Goal: Information Seeking & Learning: Compare options

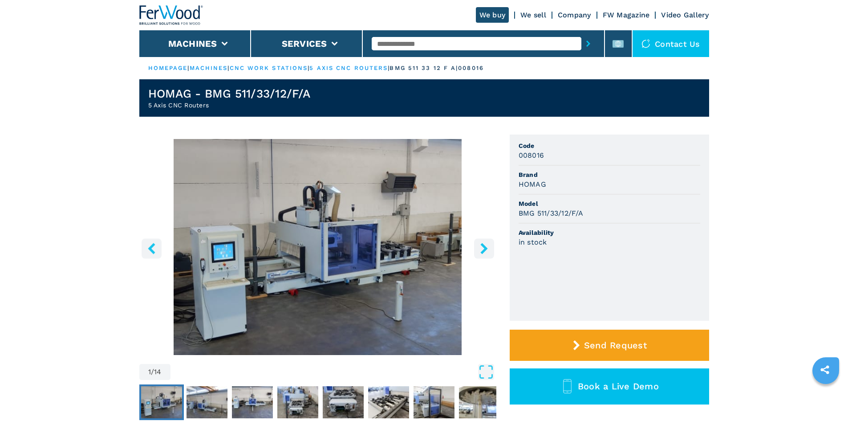
click at [436, 41] on input "text" at bounding box center [477, 43] width 210 height 13
drag, startPoint x: 436, startPoint y: 41, endPoint x: 396, endPoint y: 43, distance: 40.1
click at [396, 43] on input "text" at bounding box center [477, 43] width 210 height 13
paste input "******"
type input "******"
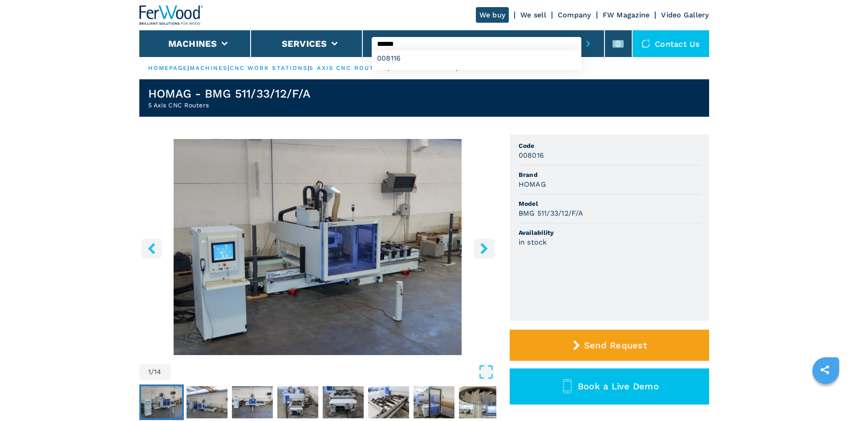
click at [586, 44] on icon "submit-button" at bounding box center [588, 44] width 4 height 6
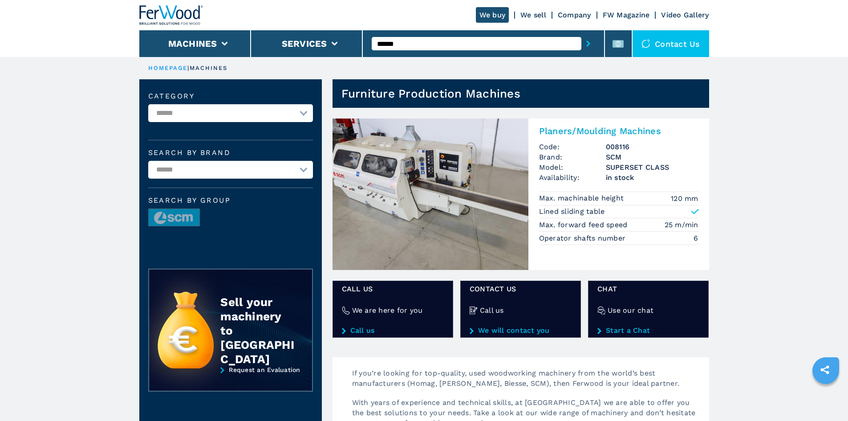
click at [628, 129] on h2 "Planers/Moulding Machines" at bounding box center [618, 131] width 159 height 11
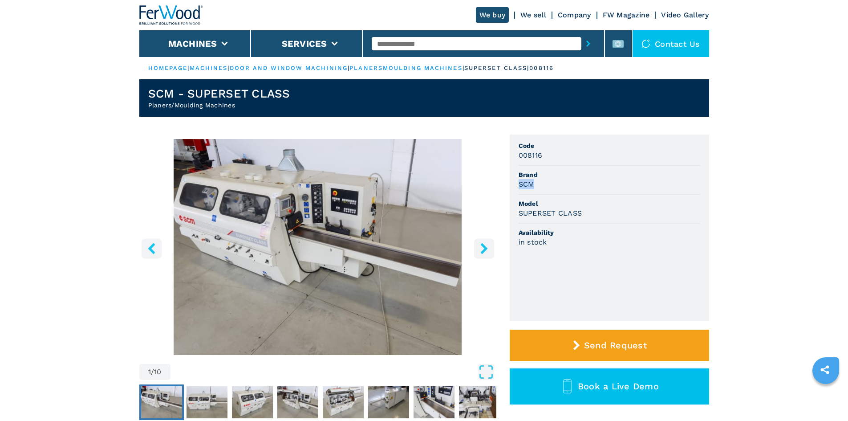
drag, startPoint x: 519, startPoint y: 184, endPoint x: 541, endPoint y: 181, distance: 22.0
click at [541, 181] on div "SCM" at bounding box center [610, 184] width 182 height 10
copy h3 "SCM"
click at [602, 208] on li "Model SUPERSET CLASS" at bounding box center [610, 209] width 182 height 29
click at [605, 189] on li "Brand SCM" at bounding box center [610, 180] width 182 height 29
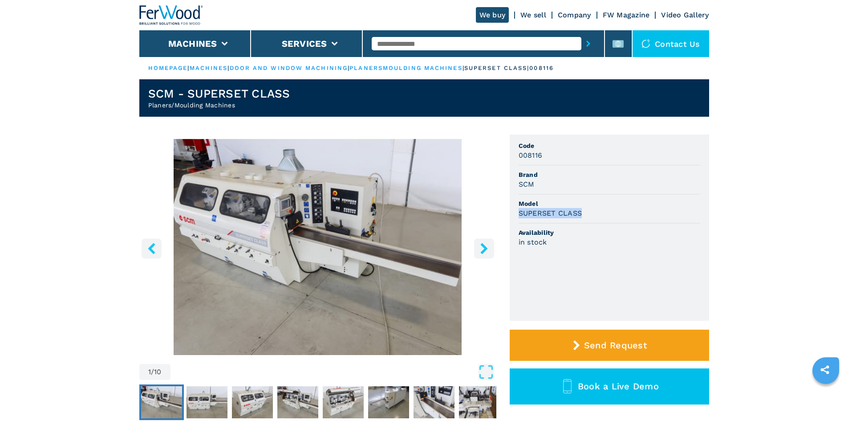
drag, startPoint x: 515, startPoint y: 212, endPoint x: 592, endPoint y: 214, distance: 77.5
click at [592, 214] on ul "Code 008116 Brand SCM Model SUPERSET CLASS Availability in stock" at bounding box center [609, 227] width 199 height 186
copy h3 "SUPERSET CLASS"
click at [605, 180] on div "SCM" at bounding box center [610, 184] width 182 height 10
drag, startPoint x: 517, startPoint y: 156, endPoint x: 559, endPoint y: 159, distance: 41.5
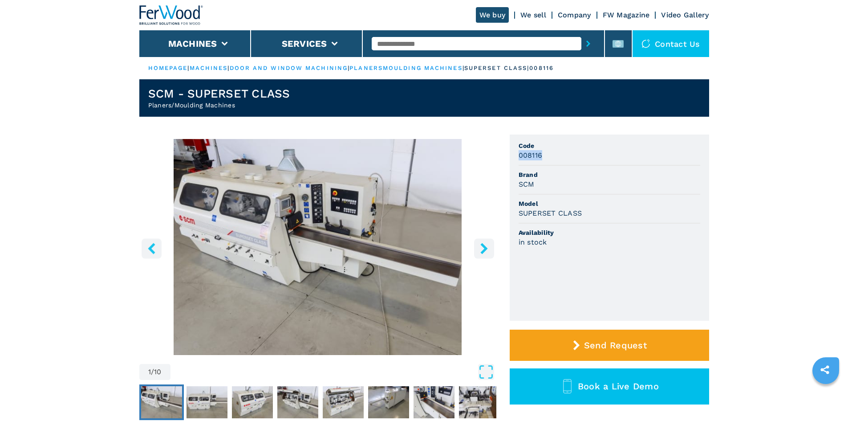
click at [559, 159] on ul "Code 008116 Brand SCM Model SUPERSET CLASS Availability in stock" at bounding box center [609, 227] width 199 height 186
copy h3 "008116"
click at [556, 165] on li "Code 008116" at bounding box center [610, 151] width 182 height 29
click at [426, 37] on input "text" at bounding box center [477, 43] width 210 height 13
paste input "******"
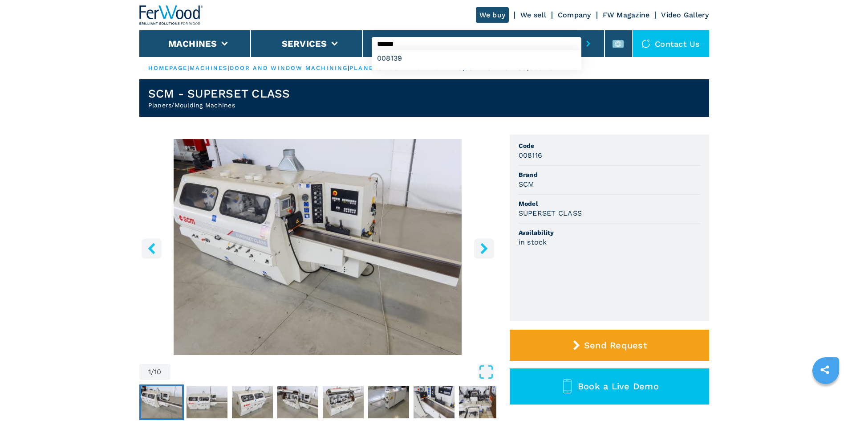
type input "******"
click at [586, 46] on button "submit-button" at bounding box center [588, 43] width 14 height 20
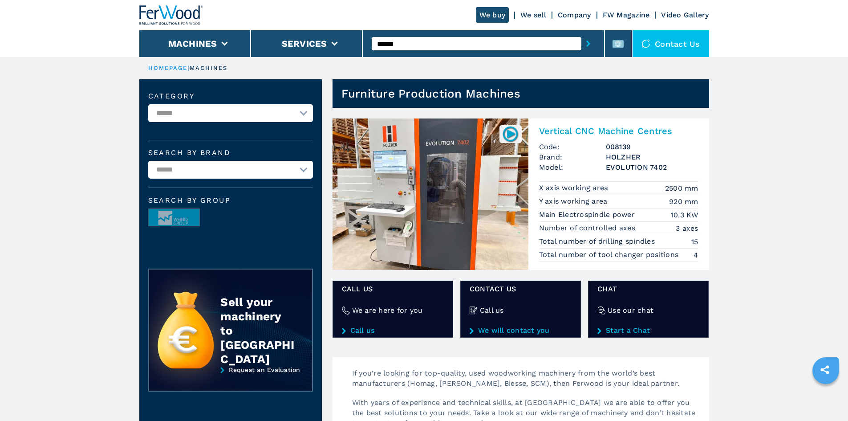
click at [553, 134] on h2 "Vertical CNC Machine Centres" at bounding box center [618, 131] width 159 height 11
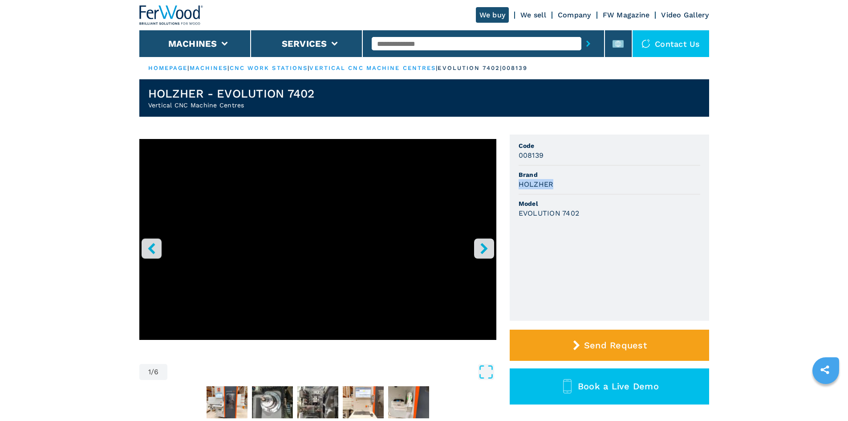
drag, startPoint x: 520, startPoint y: 185, endPoint x: 570, endPoint y: 186, distance: 50.3
click at [570, 186] on div "HOLZHER" at bounding box center [610, 184] width 182 height 10
copy h3 "HOLZHER"
click at [590, 184] on div "HOLZHER" at bounding box center [610, 184] width 182 height 10
drag, startPoint x: 518, startPoint y: 211, endPoint x: 595, endPoint y: 223, distance: 78.3
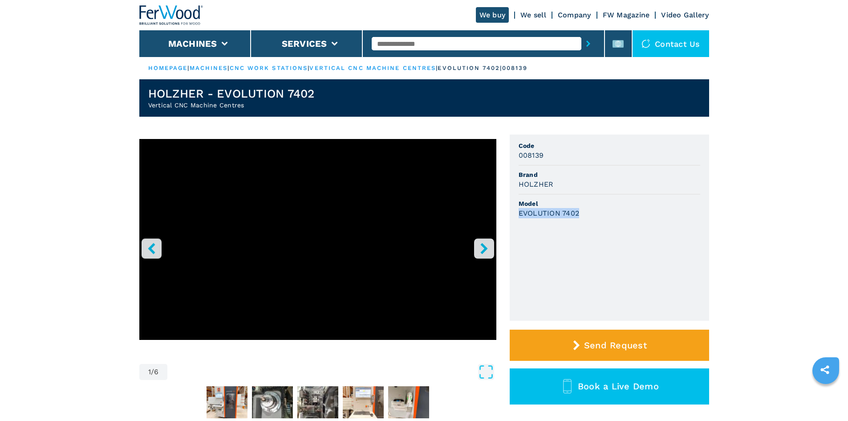
click at [595, 223] on ul "Code 008139 Brand HOLZHER Model EVOLUTION 7402" at bounding box center [609, 227] width 199 height 186
copy h3 "EVOLUTION 7402"
drag, startPoint x: 616, startPoint y: 206, endPoint x: 609, endPoint y: 200, distance: 8.9
click at [609, 200] on span "Model" at bounding box center [610, 203] width 182 height 9
drag, startPoint x: 517, startPoint y: 155, endPoint x: 564, endPoint y: 160, distance: 47.1
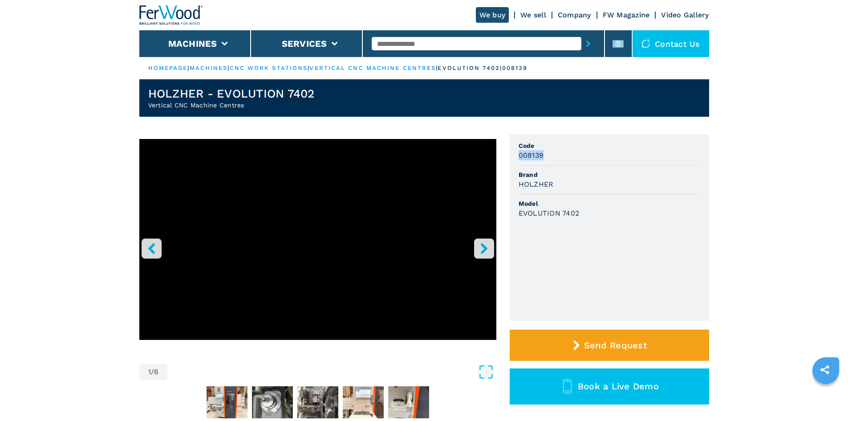
click at [564, 160] on ul "Code 008139 Brand HOLZHER Model EVOLUTION 7402" at bounding box center [609, 227] width 199 height 186
copy h3 "008139"
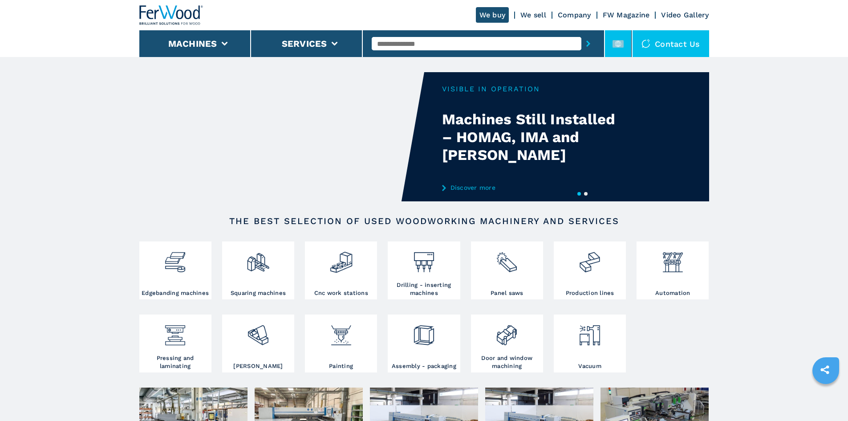
click at [619, 47] on rect at bounding box center [618, 44] width 11 height 8
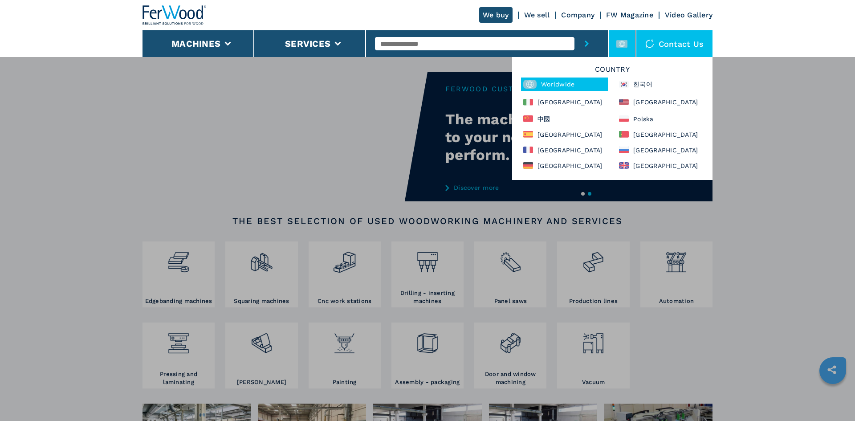
click at [779, 19] on header "We buy We sell Company FW Magazine Video Gallery Machines Services Contact us C…" at bounding box center [427, 28] width 855 height 57
click at [616, 38] on div at bounding box center [621, 43] width 11 height 11
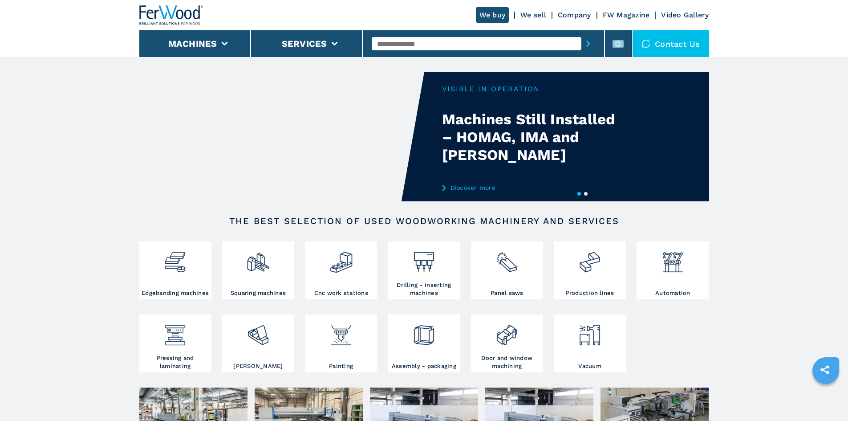
click at [426, 41] on input "text" at bounding box center [477, 43] width 210 height 13
click at [395, 49] on input "text" at bounding box center [477, 43] width 210 height 13
paste input "******"
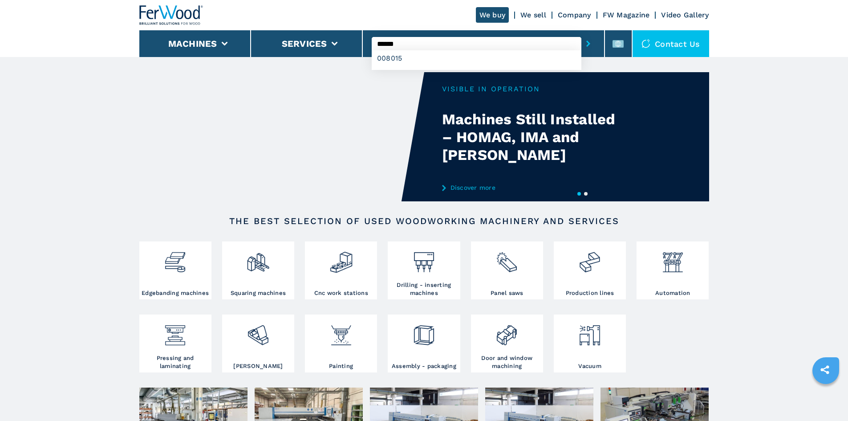
type input "******"
click at [585, 47] on button "submit-button" at bounding box center [588, 43] width 14 height 20
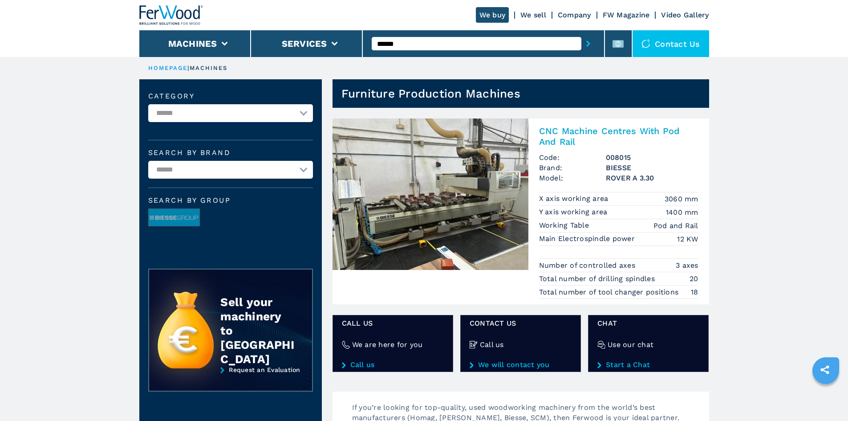
click at [579, 129] on h2 "CNC Machine Centres With Pod And Rail" at bounding box center [618, 136] width 159 height 21
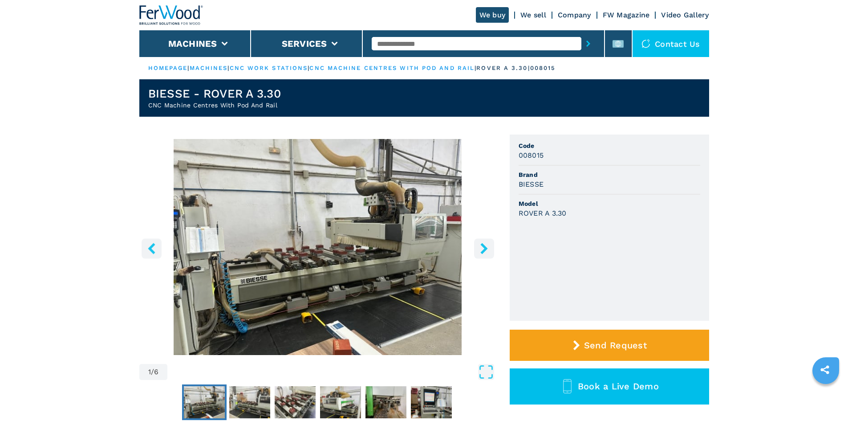
drag, startPoint x: 518, startPoint y: 155, endPoint x: 548, endPoint y: 152, distance: 30.0
click at [548, 152] on div "008015" at bounding box center [610, 155] width 182 height 10
copy h3 "008015"
click at [531, 194] on li "Brand BIESSE" at bounding box center [610, 180] width 182 height 29
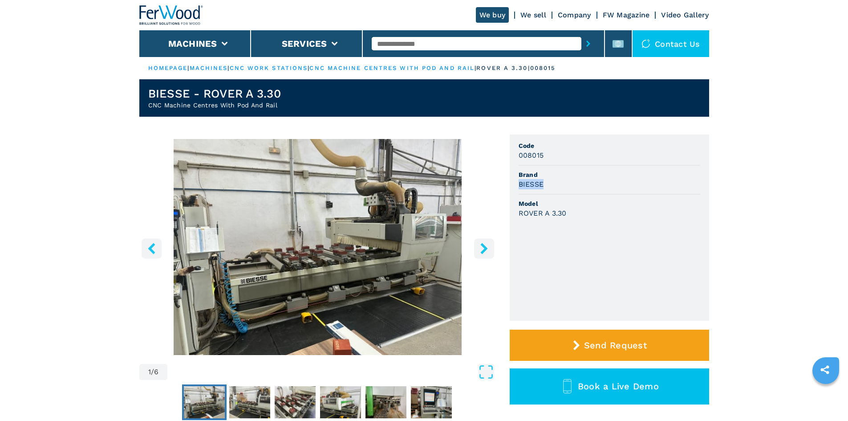
drag, startPoint x: 518, startPoint y: 183, endPoint x: 558, endPoint y: 185, distance: 40.6
click at [558, 185] on ul "Code 008015 Brand BIESSE Model ROVER A 3.30" at bounding box center [609, 227] width 199 height 186
copy h3 "BIESSE"
click at [613, 204] on span "Model" at bounding box center [610, 203] width 182 height 9
drag, startPoint x: 518, startPoint y: 214, endPoint x: 574, endPoint y: 214, distance: 55.7
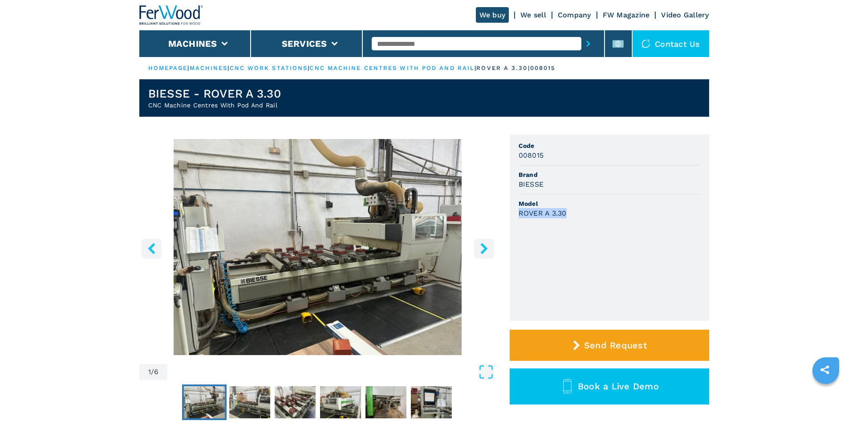
click at [574, 214] on div "ROVER A 3.30" at bounding box center [610, 213] width 182 height 10
copy h3 "ROVER A 3.30"
click at [606, 199] on span "Model" at bounding box center [610, 203] width 182 height 9
click at [321, 228] on img "Go to Slide 1" at bounding box center [317, 247] width 357 height 216
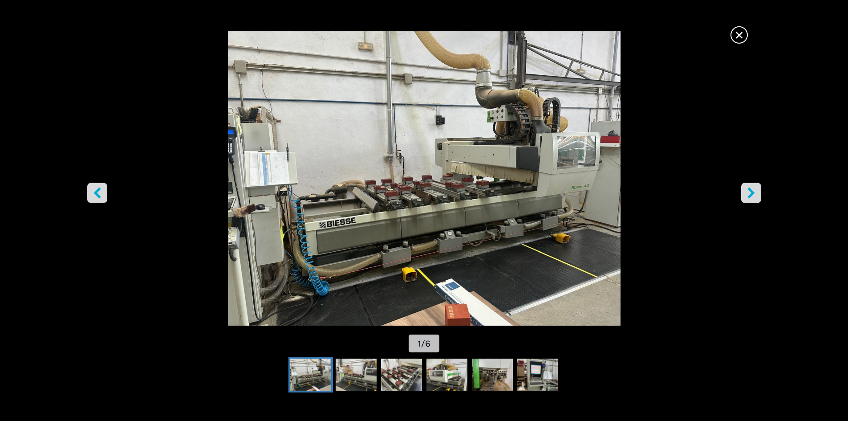
drag, startPoint x: 409, startPoint y: 194, endPoint x: 431, endPoint y: 152, distance: 47.0
click at [743, 38] on span "×" at bounding box center [740, 33] width 16 height 16
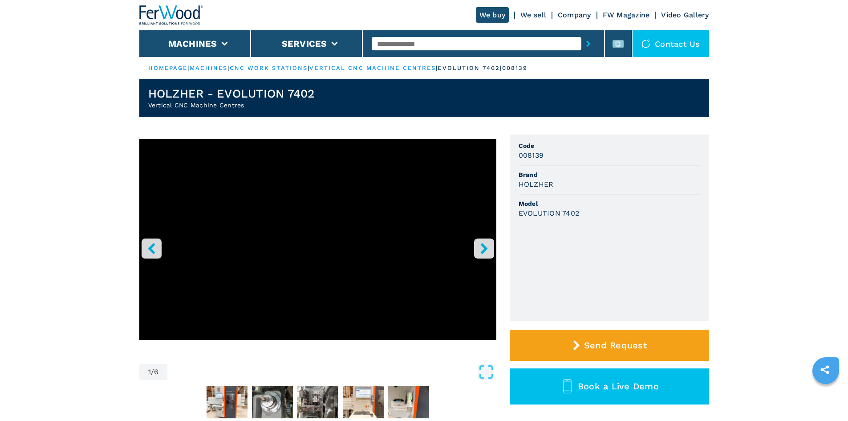
click at [408, 49] on input "text" at bounding box center [477, 43] width 210 height 13
paste input "******"
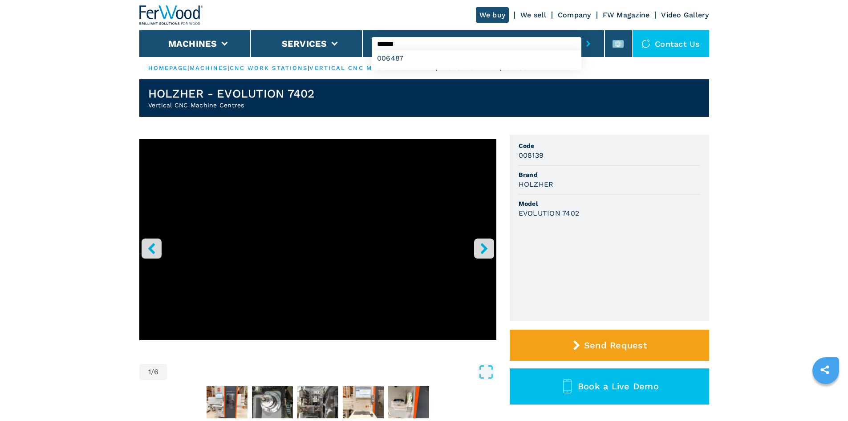
type input "******"
click at [586, 46] on icon "submit-button" at bounding box center [588, 44] width 4 height 6
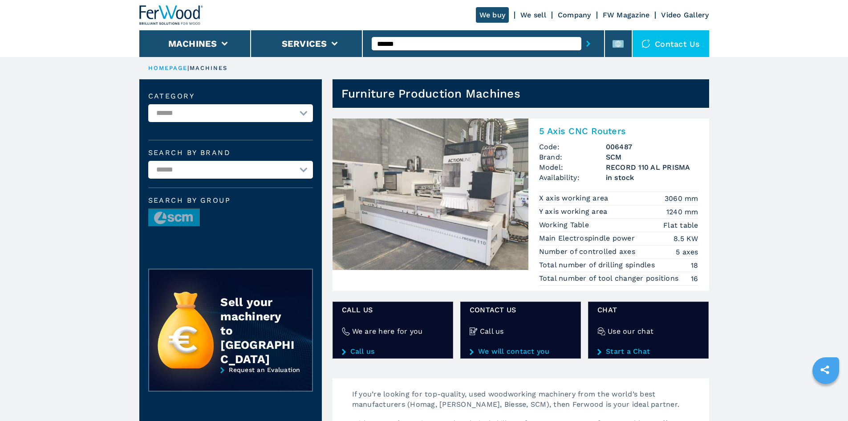
click at [587, 132] on h2 "5 Axis CNC Routers" at bounding box center [618, 131] width 159 height 11
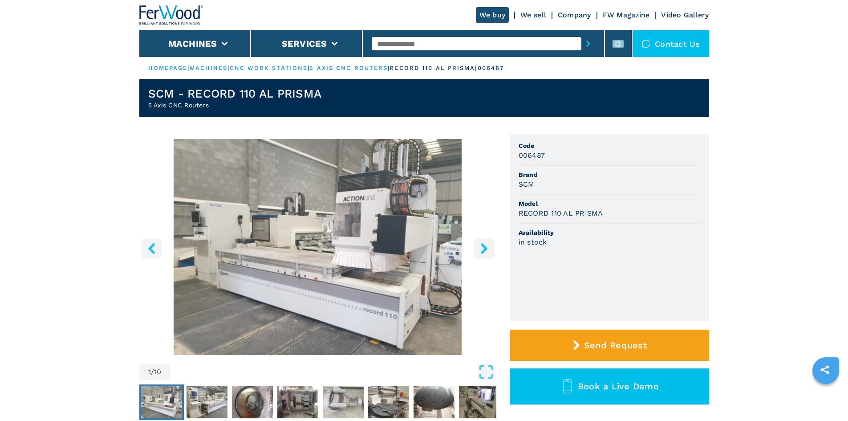
click at [584, 179] on div "SCM" at bounding box center [610, 184] width 182 height 10
drag, startPoint x: 519, startPoint y: 185, endPoint x: 540, endPoint y: 185, distance: 21.4
click at [540, 185] on div "SCM" at bounding box center [610, 184] width 182 height 10
copy h3 "SCM"
click at [565, 182] on div "SCM" at bounding box center [610, 184] width 182 height 10
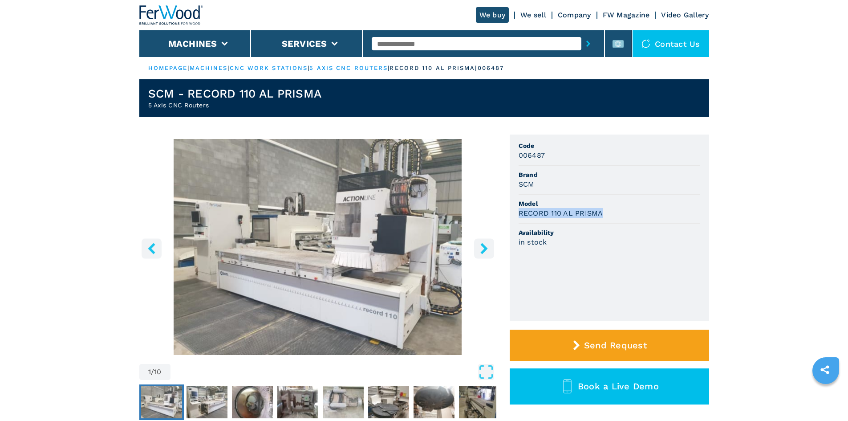
drag, startPoint x: 518, startPoint y: 215, endPoint x: 617, endPoint y: 218, distance: 98.9
click at [617, 218] on ul "Code 006487 Brand SCM Model RECORD 110 AL PRISMA Availability in stock" at bounding box center [609, 227] width 199 height 186
copy h3 "RECORD 110 AL PRISMA"
click at [639, 201] on span "Model" at bounding box center [610, 203] width 182 height 9
drag, startPoint x: 517, startPoint y: 156, endPoint x: 549, endPoint y: 156, distance: 31.6
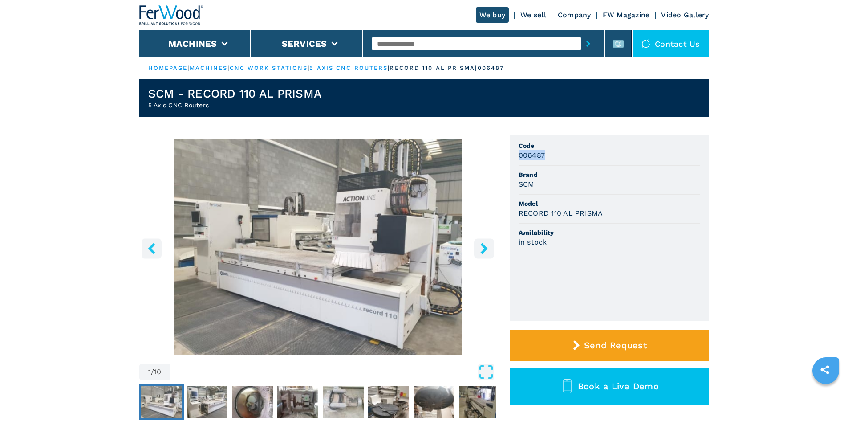
click at [549, 156] on ul "Code 006487 Brand SCM Model RECORD 110 AL PRISMA Availability in stock" at bounding box center [609, 227] width 199 height 186
copy h3 "006487"
